Goal: Task Accomplishment & Management: Use online tool/utility

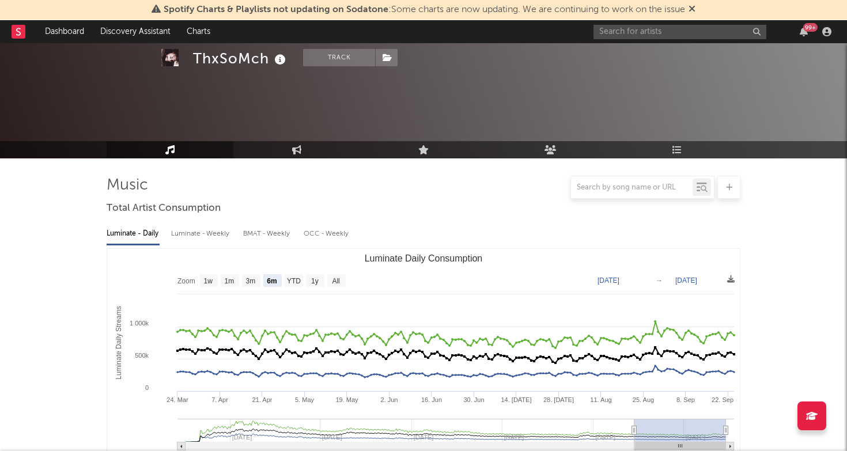
select select "6m"
click at [622, 25] on input "text" at bounding box center [679, 32] width 173 height 14
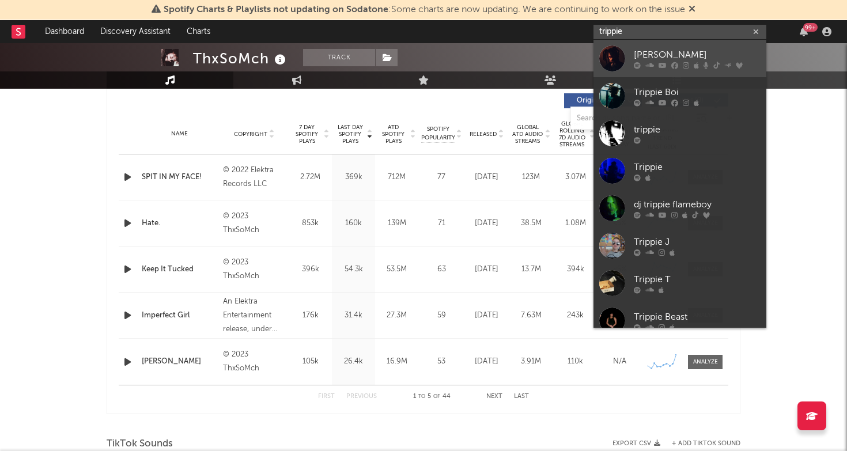
type input "trippie"
click at [651, 48] on div "[PERSON_NAME]" at bounding box center [697, 55] width 127 height 14
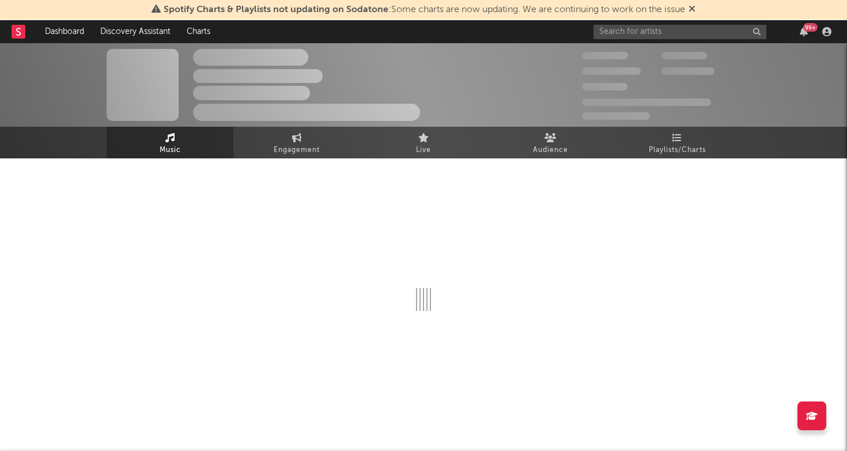
scroll to position [2, 1]
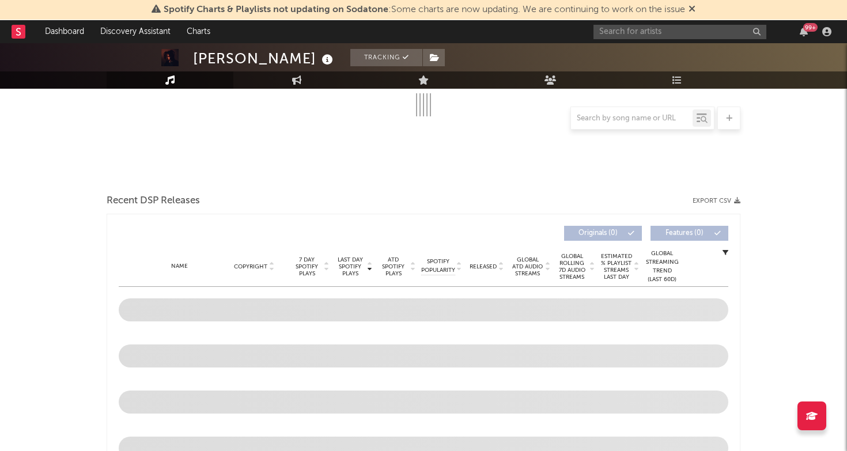
select select "6m"
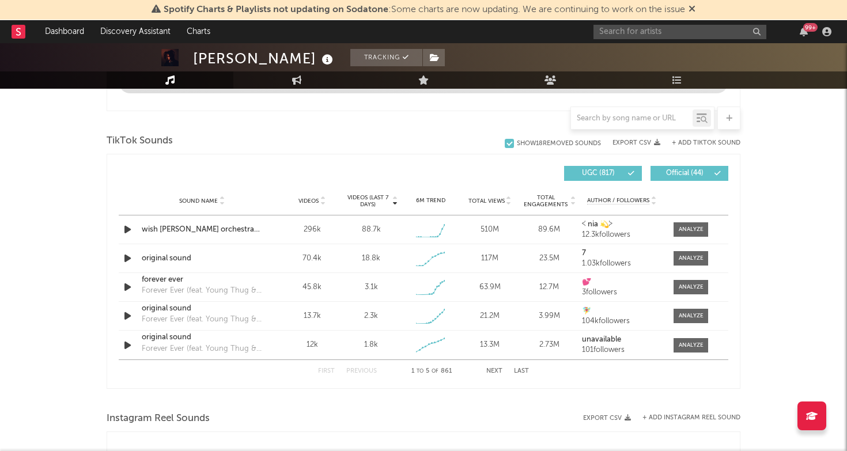
scroll to position [683, 0]
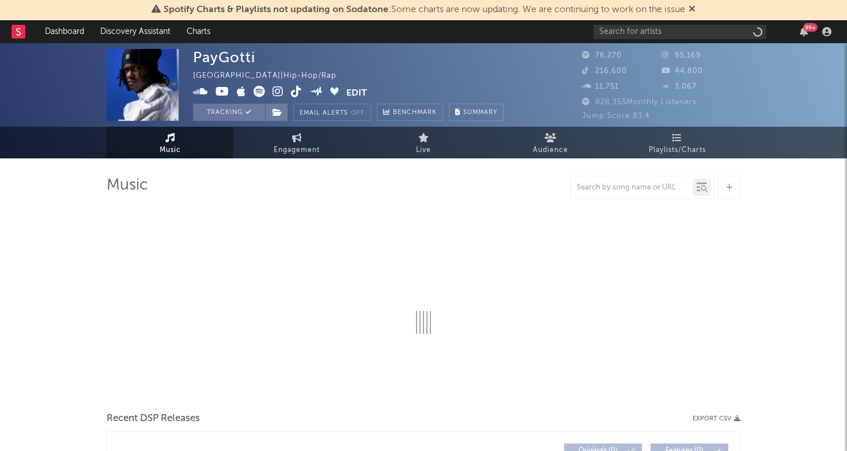
select select "6m"
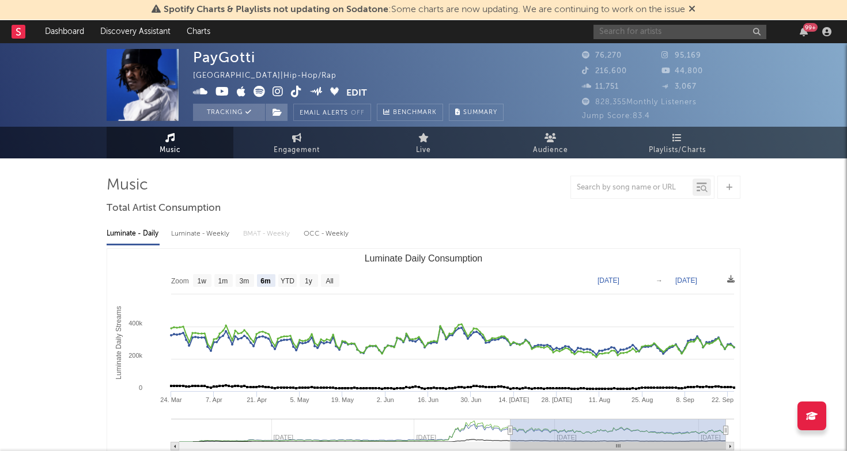
click at [664, 34] on input "text" at bounding box center [679, 32] width 173 height 14
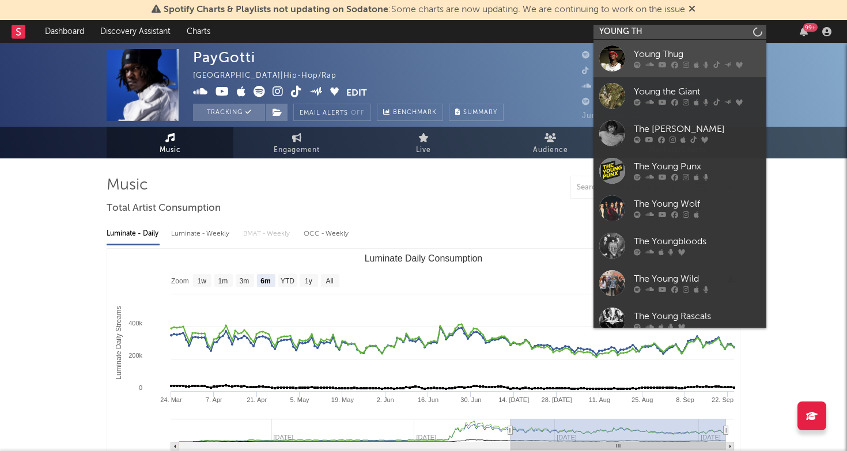
type input "YOUNG TH"
click at [687, 52] on div "Young Thug" at bounding box center [697, 55] width 127 height 14
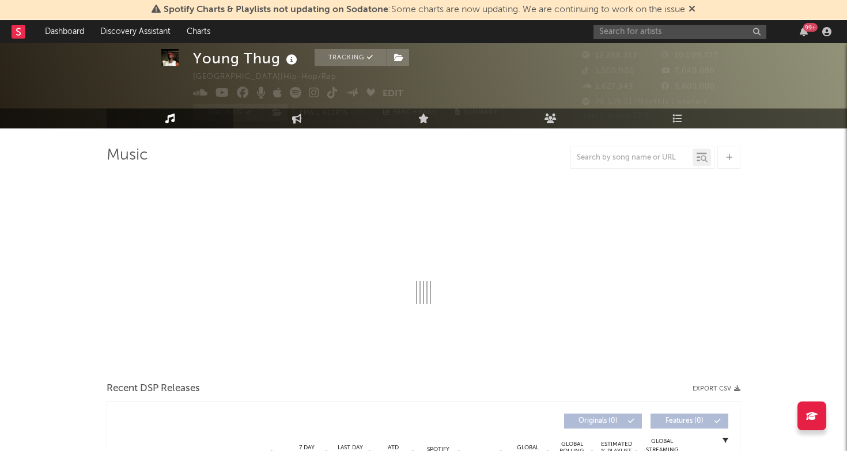
select select "6m"
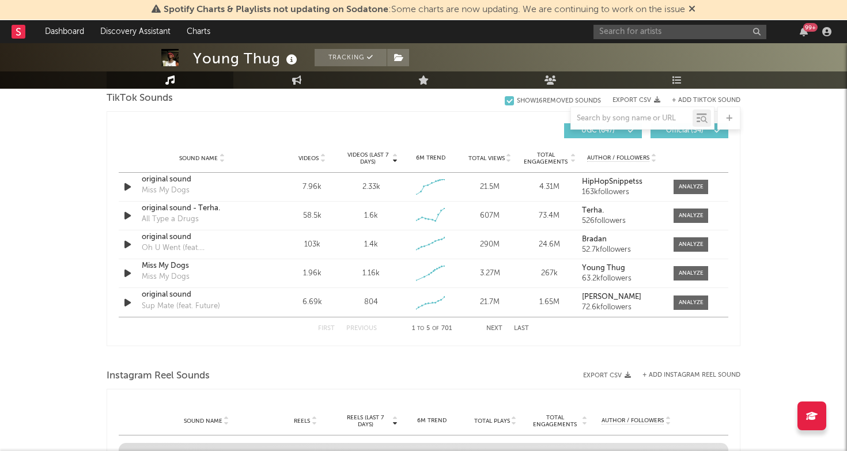
scroll to position [727, 0]
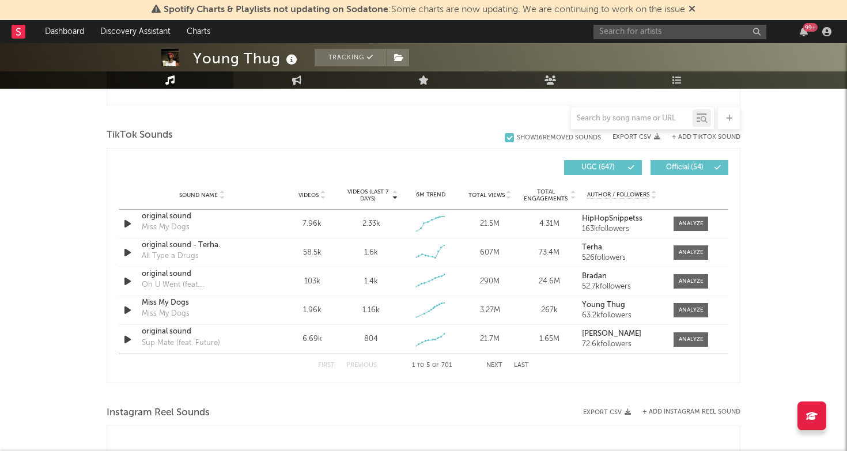
click at [703, 135] on button "+ Add TikTok Sound" at bounding box center [706, 137] width 69 height 6
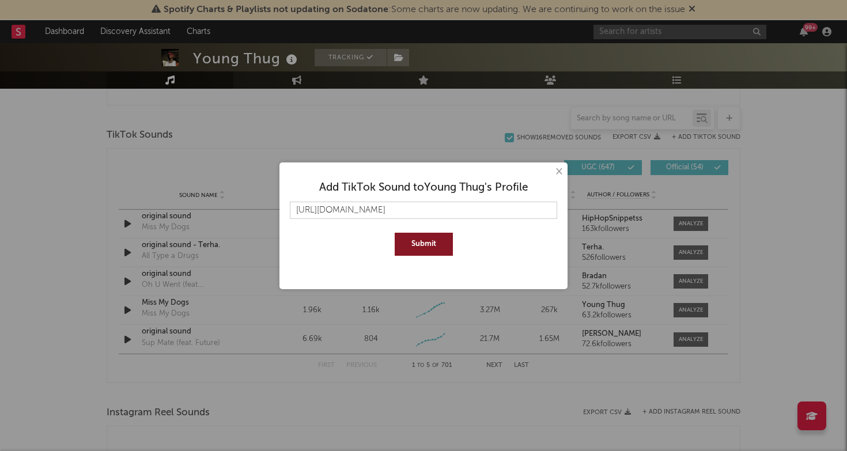
type input "https://www.tiktok.com/music/WHOOPTY-DOO-7550509922732018446?is_from_webapp=1&s…"
click at [426, 245] on button "Submit" at bounding box center [424, 244] width 58 height 23
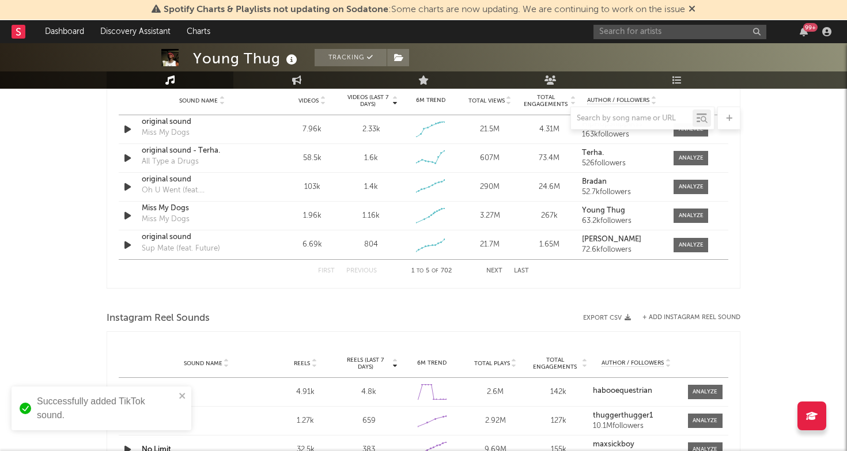
scroll to position [773, 0]
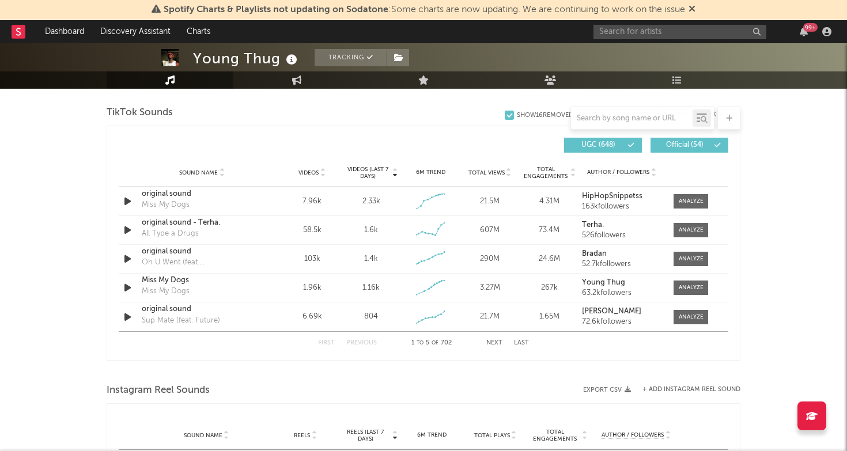
click at [618, 123] on div at bounding box center [632, 118] width 122 height 14
click at [618, 119] on input "text" at bounding box center [632, 118] width 122 height 9
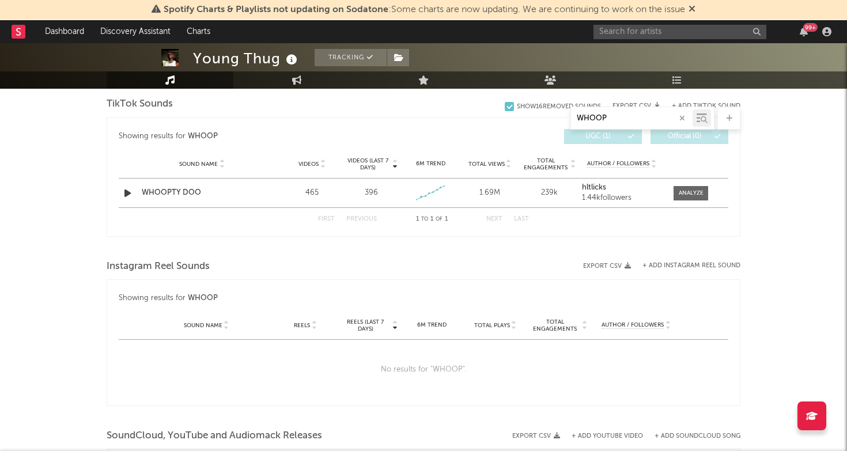
scroll to position [587, 0]
type input "WHOOP"
click at [684, 194] on div at bounding box center [691, 194] width 25 height 9
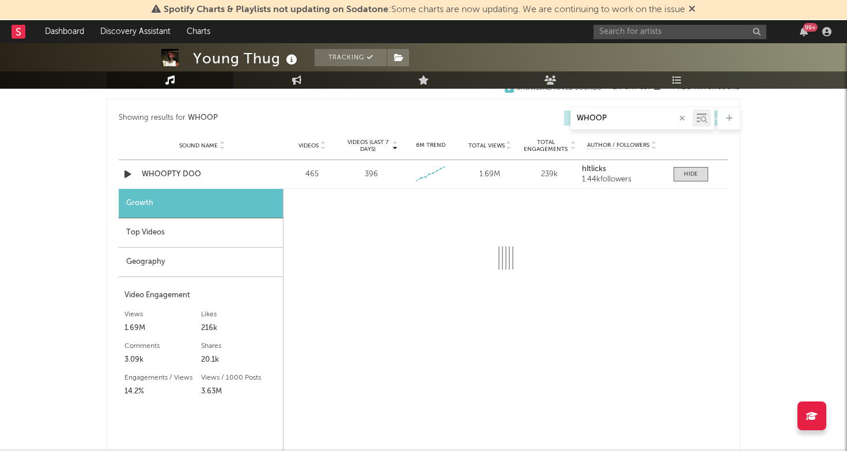
select select "1w"
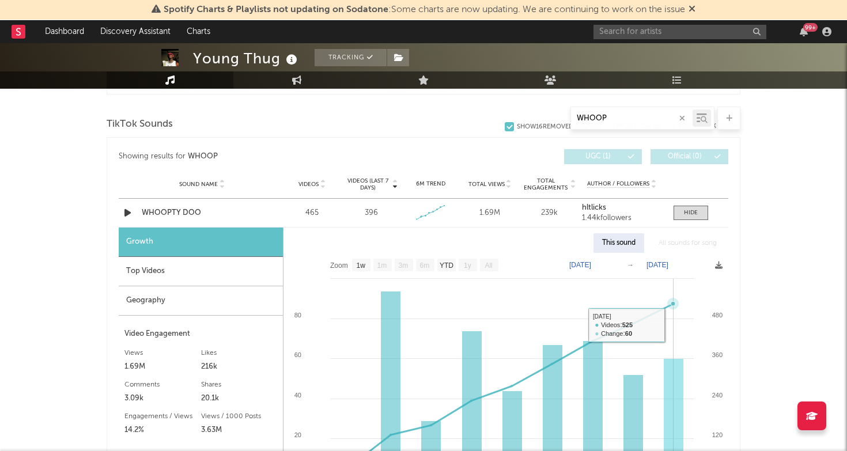
scroll to position [562, 0]
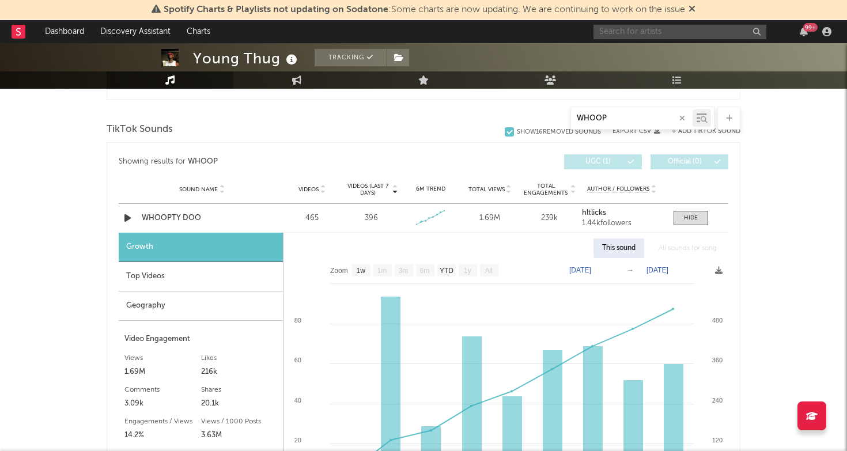
click at [649, 31] on input "text" at bounding box center [679, 32] width 173 height 14
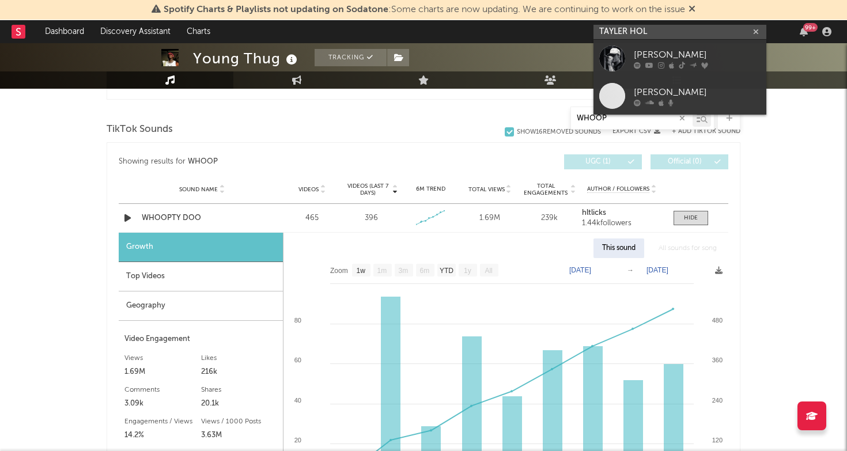
type input "TAYLER HOL"
click at [665, 47] on link "Tayler Holder" at bounding box center [679, 58] width 173 height 37
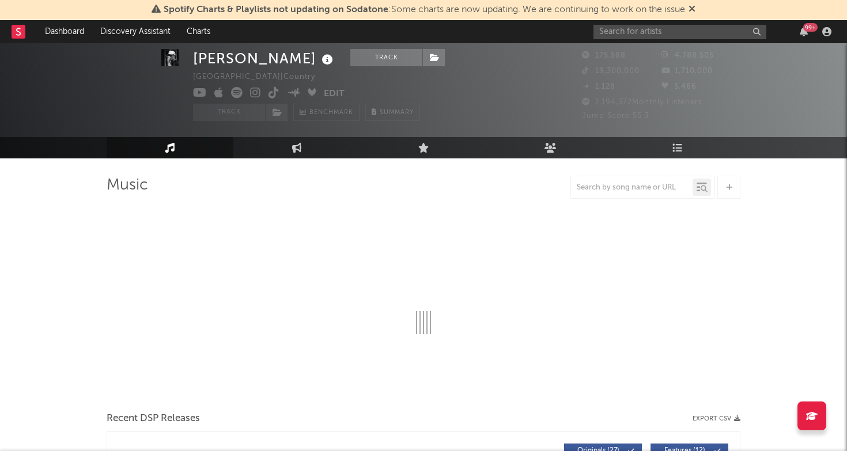
select select "6m"
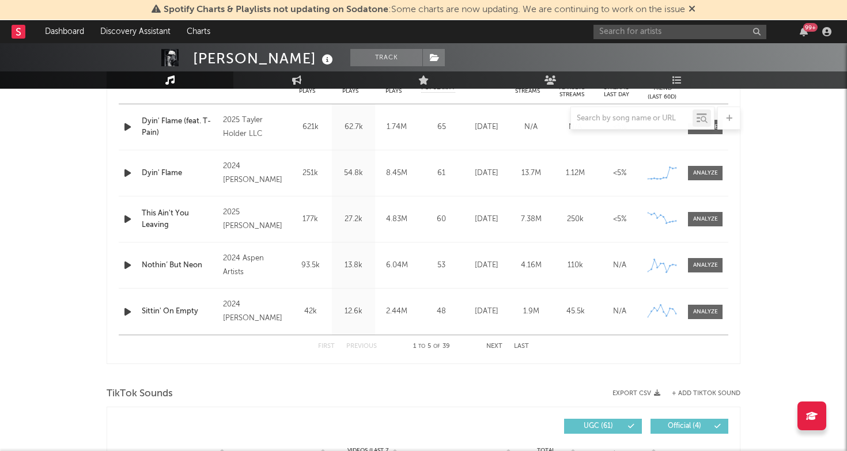
scroll to position [703, 0]
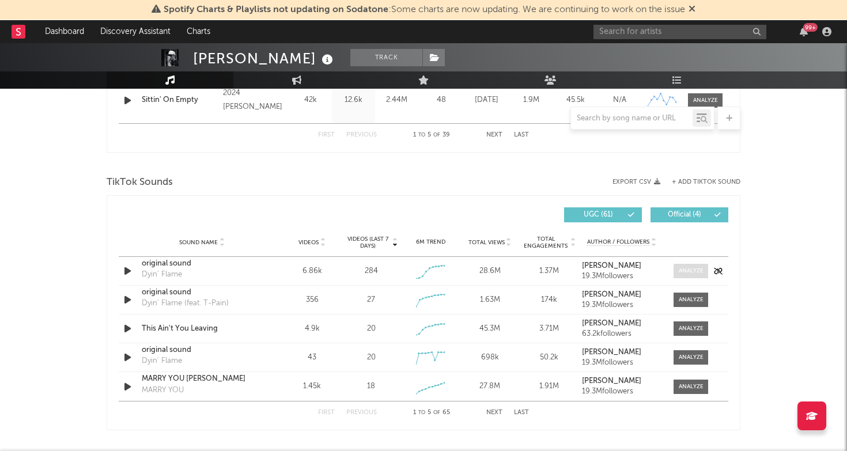
click at [693, 270] on div at bounding box center [691, 271] width 25 height 9
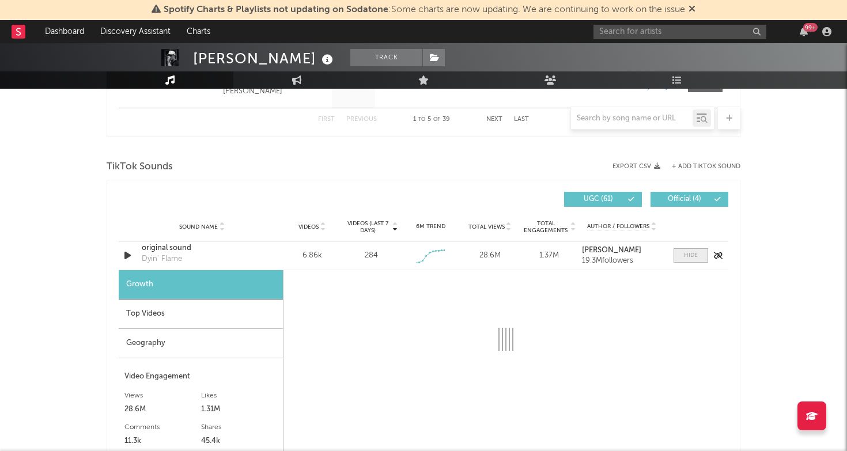
select select "1w"
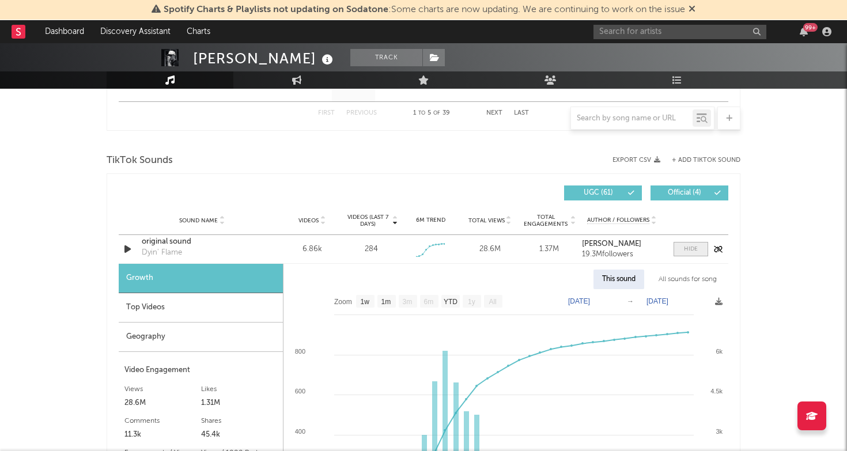
scroll to position [725, 0]
click at [686, 242] on span at bounding box center [691, 248] width 35 height 14
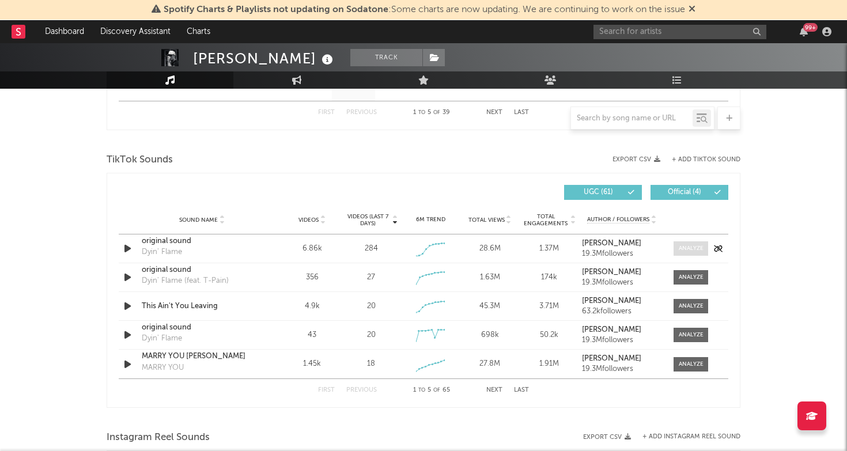
click at [694, 248] on div at bounding box center [691, 248] width 25 height 9
select select "1w"
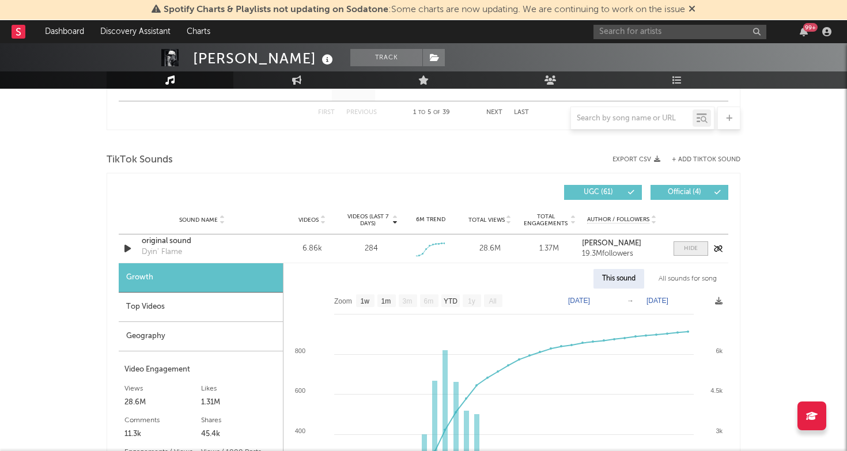
click at [691, 249] on div at bounding box center [691, 248] width 14 height 9
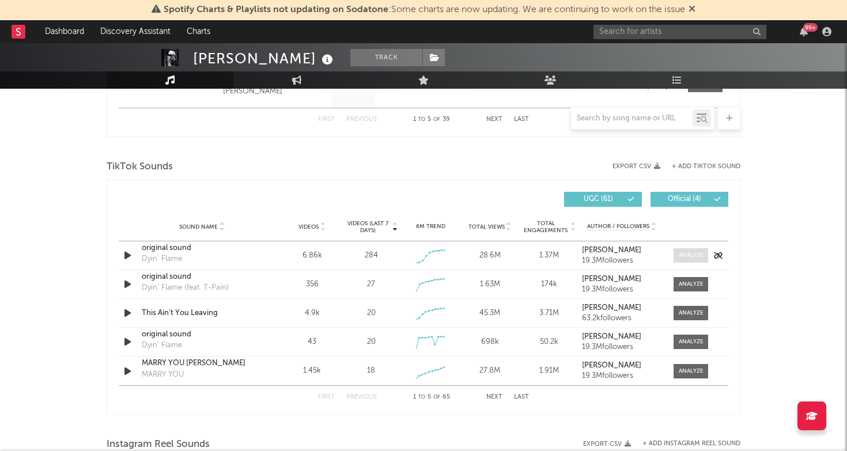
scroll to position [718, 0]
